Goal: Transaction & Acquisition: Purchase product/service

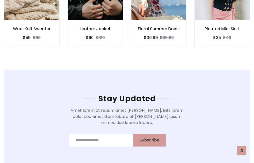
scroll to position [763, 0]
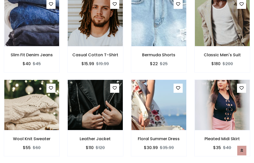
click at [127, 81] on div "Floral Summer Dress $30.99 $35.99" at bounding box center [158, 122] width 63 height 84
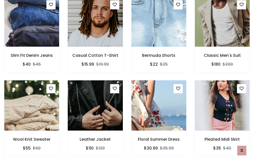
click at [127, 81] on div "Floral Summer Dress $30.99 $35.99" at bounding box center [158, 122] width 63 height 84
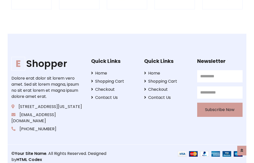
scroll to position [964, 0]
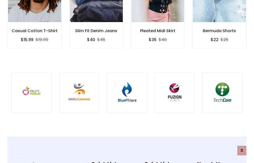
click at [127, 81] on img at bounding box center [127, 92] width 28 height 28
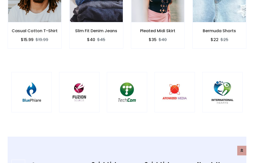
click at [127, 81] on img at bounding box center [127, 92] width 28 height 28
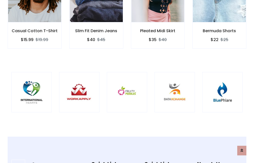
click at [127, 81] on img at bounding box center [127, 92] width 28 height 28
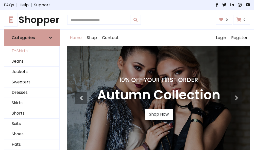
click at [32, 51] on link "T-Shirts" at bounding box center [31, 51] width 55 height 10
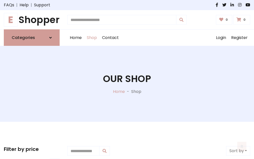
scroll to position [203, 0]
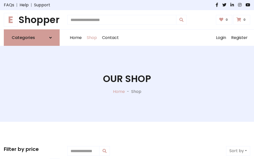
click at [32, 20] on h1 "E Shopper" at bounding box center [32, 19] width 56 height 11
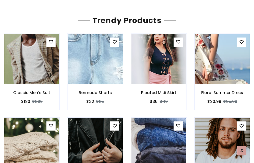
scroll to position [30, 0]
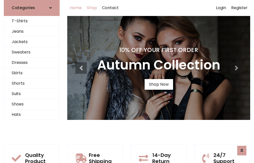
click at [92, 8] on link "Shop" at bounding box center [91, 8] width 15 height 16
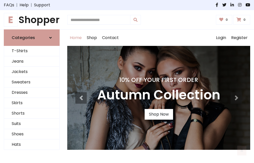
scroll to position [166, 0]
